Goal: Check status: Check status

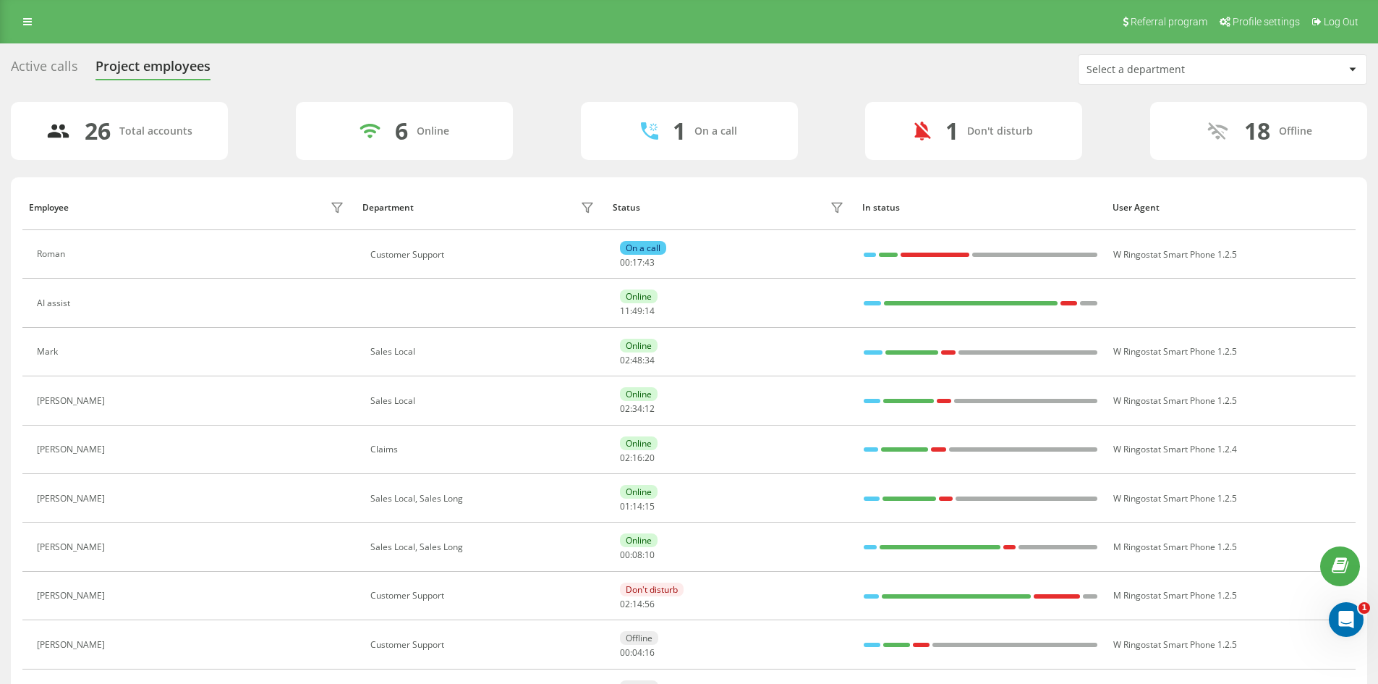
click at [1134, 64] on div "Select a department" at bounding box center [1172, 70] width 173 height 12
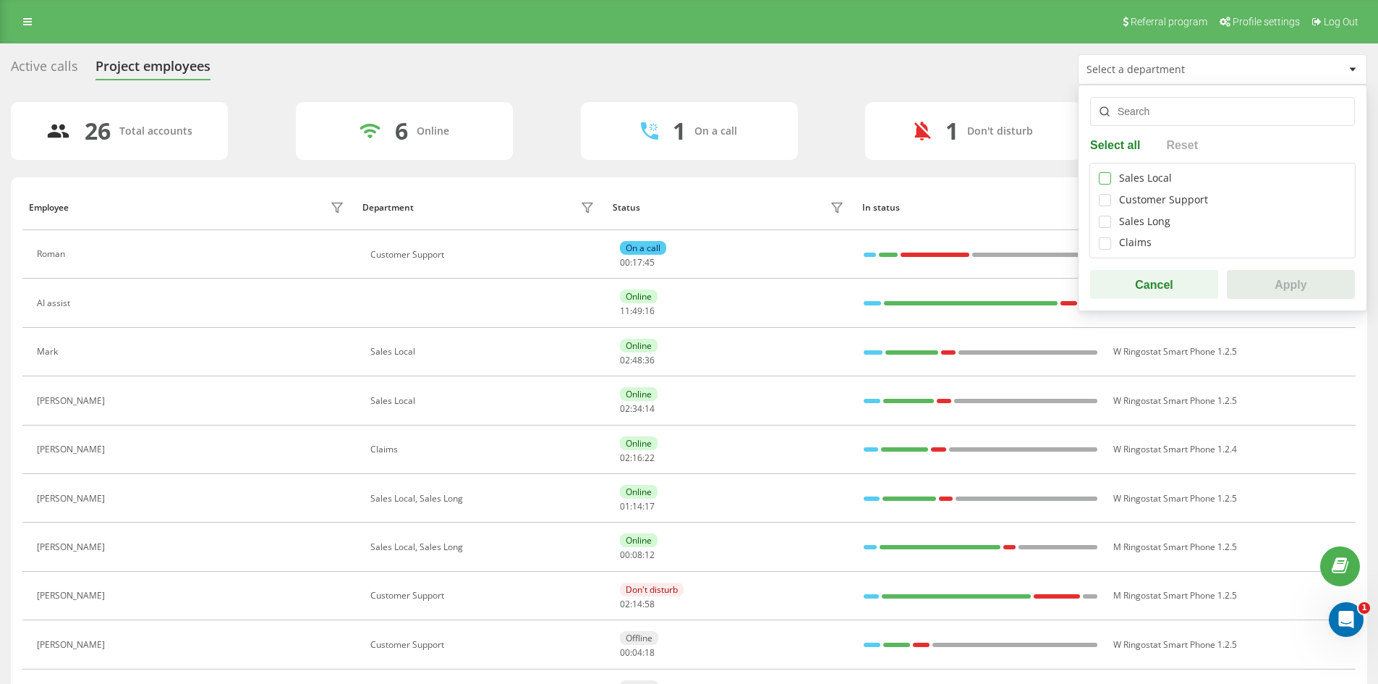
click at [1107, 172] on label at bounding box center [1105, 172] width 12 height 0
checkbox input "true"
click at [1119, 229] on div "Sales Local Customer Support Sales Long Claims" at bounding box center [1222, 210] width 266 height 95
click at [1095, 213] on div "Sales Local Customer Support Sales Long Claims" at bounding box center [1222, 210] width 266 height 95
click at [1099, 216] on label at bounding box center [1105, 216] width 12 height 0
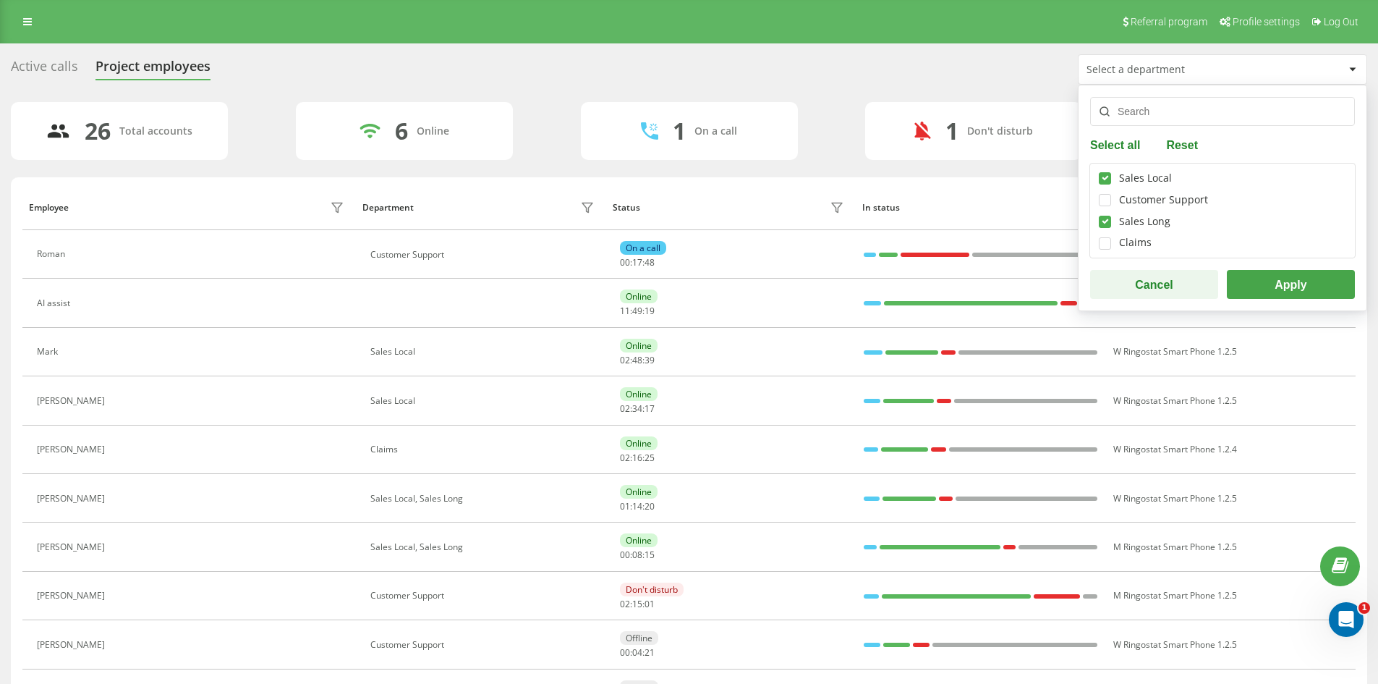
checkbox input "true"
click at [1275, 290] on button "Apply" at bounding box center [1291, 284] width 128 height 29
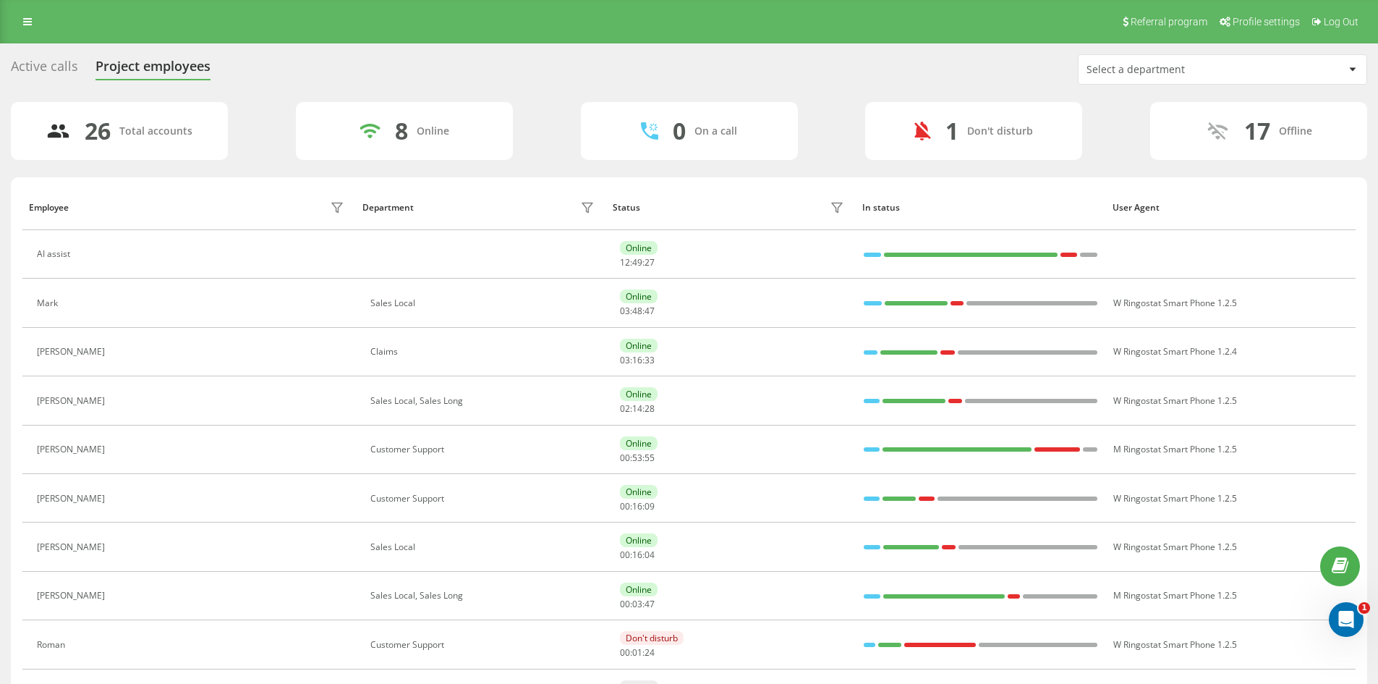
click at [1211, 69] on div "Select a department" at bounding box center [1172, 70] width 173 height 12
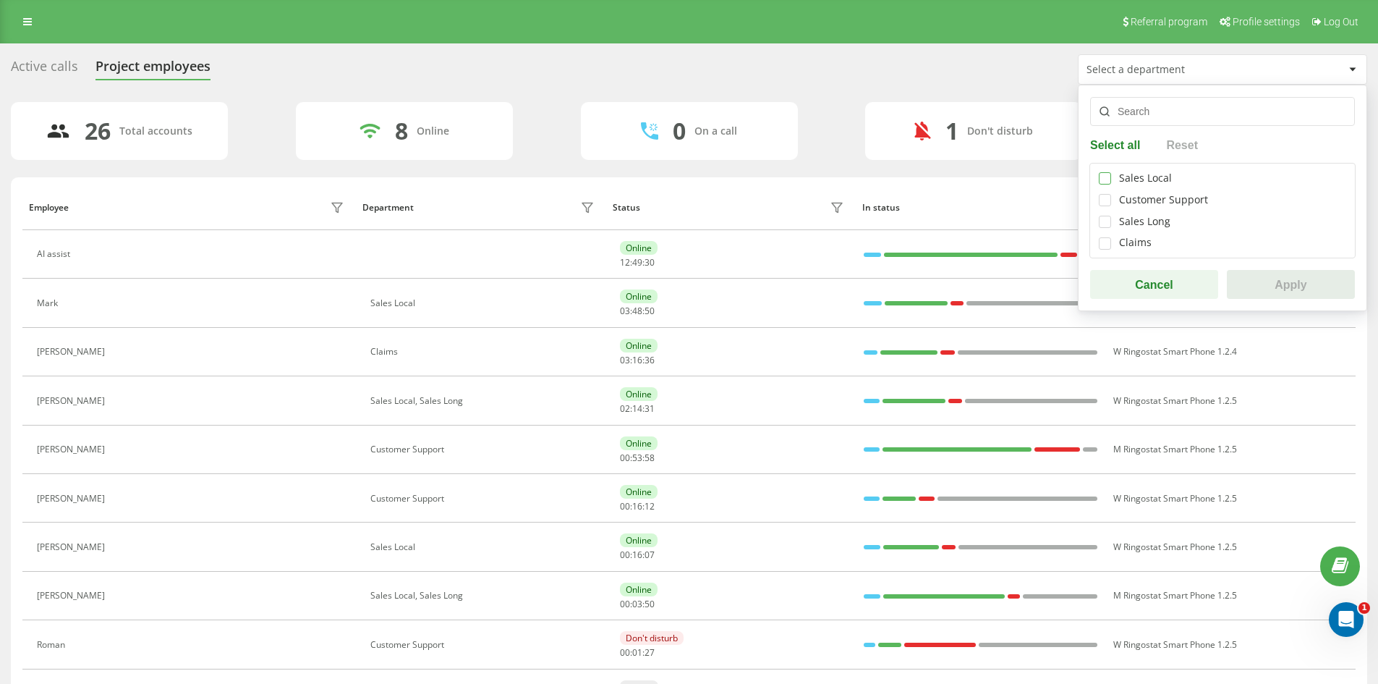
click at [1101, 172] on label at bounding box center [1105, 172] width 12 height 0
checkbox input "true"
click at [1107, 216] on label at bounding box center [1105, 216] width 12 height 0
checkbox input "true"
click at [1333, 294] on button "Apply" at bounding box center [1291, 284] width 128 height 29
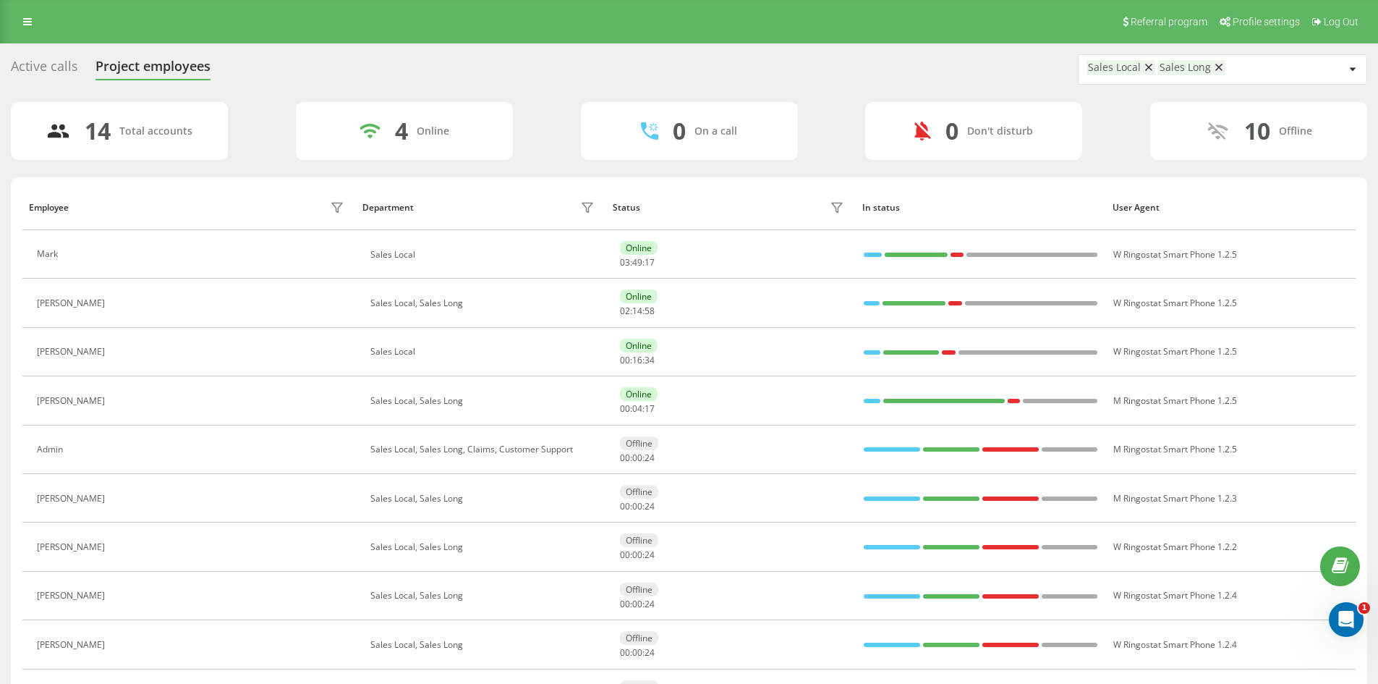
click at [508, 80] on div "Active calls Project employees Sales Local Sales Long" at bounding box center [689, 69] width 1356 height 30
